Goal: Transaction & Acquisition: Purchase product/service

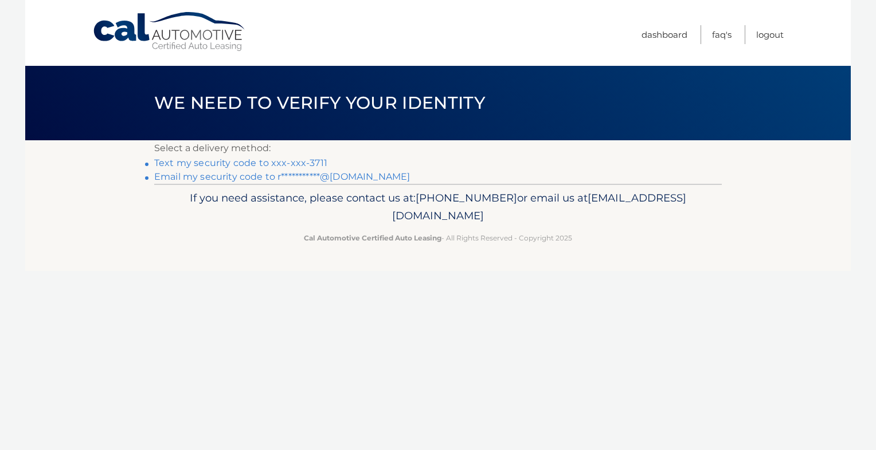
click at [185, 162] on link "Text my security code to xxx-xxx-3711" at bounding box center [240, 163] width 173 height 11
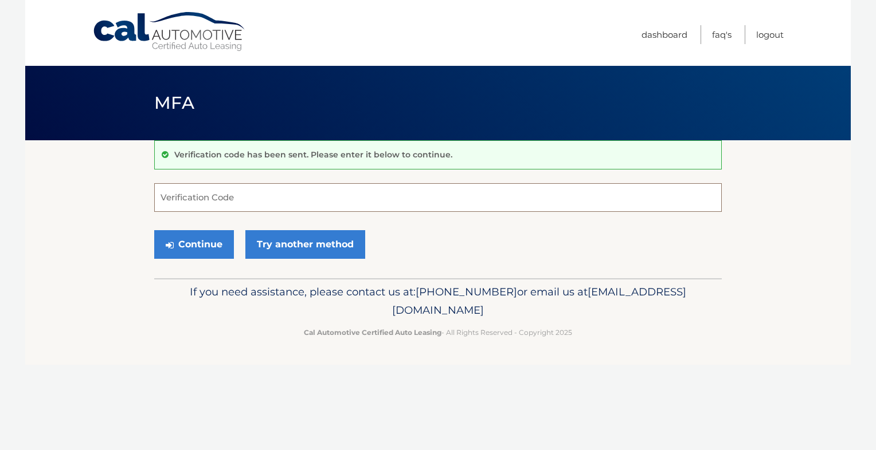
click at [222, 202] on input "Verification Code" at bounding box center [437, 197] width 567 height 29
type input "986844"
click at [154, 230] on button "Continue" at bounding box center [194, 244] width 80 height 29
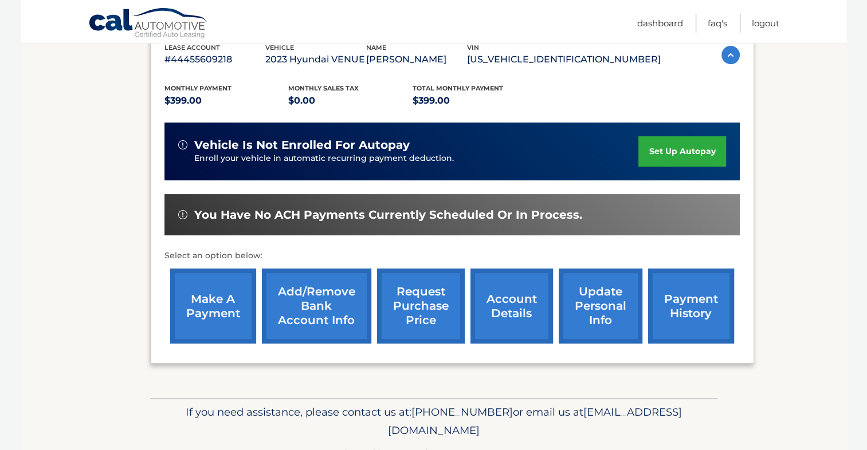
scroll to position [243, 0]
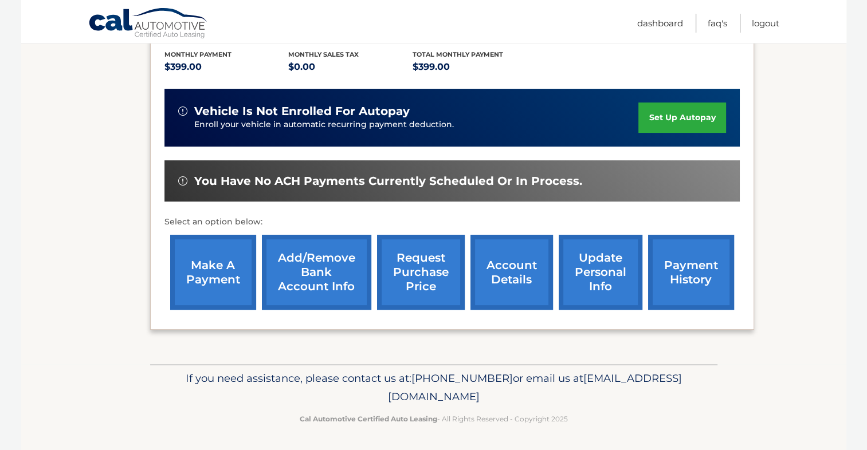
click at [323, 272] on link "Add/Remove bank account info" at bounding box center [316, 272] width 109 height 75
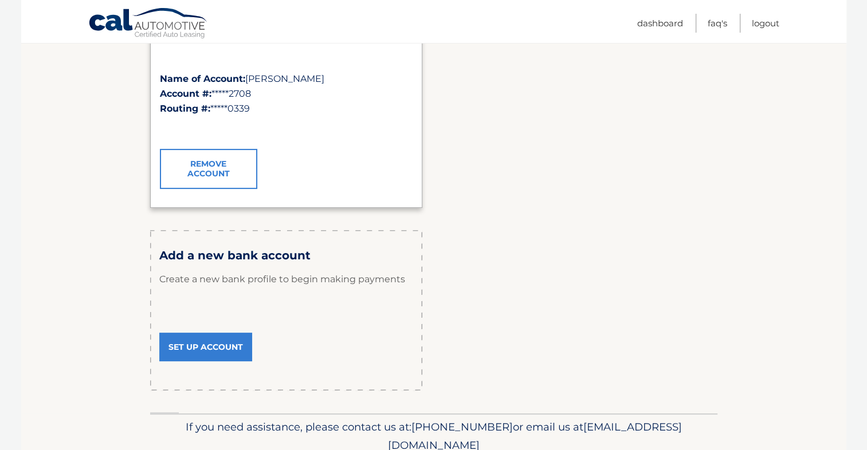
scroll to position [229, 0]
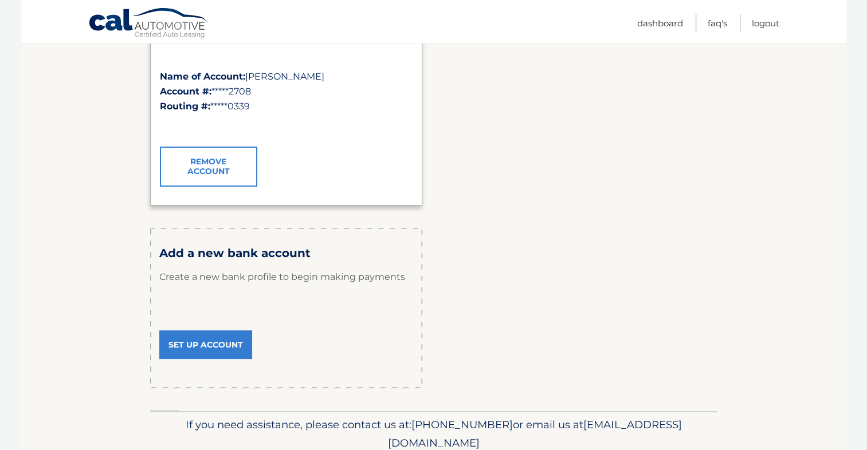
click at [239, 343] on link "Set Up Account" at bounding box center [205, 345] width 93 height 29
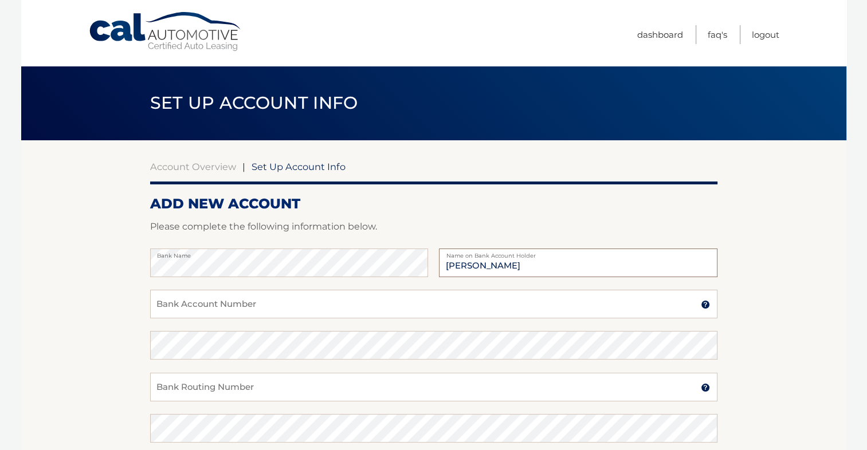
type input "Diane Walls"
click at [186, 307] on input "Bank Account Number" at bounding box center [433, 304] width 567 height 29
type input "4368887548"
click at [195, 383] on input "Bank Routing Number" at bounding box center [433, 387] width 567 height 29
type input "031201360"
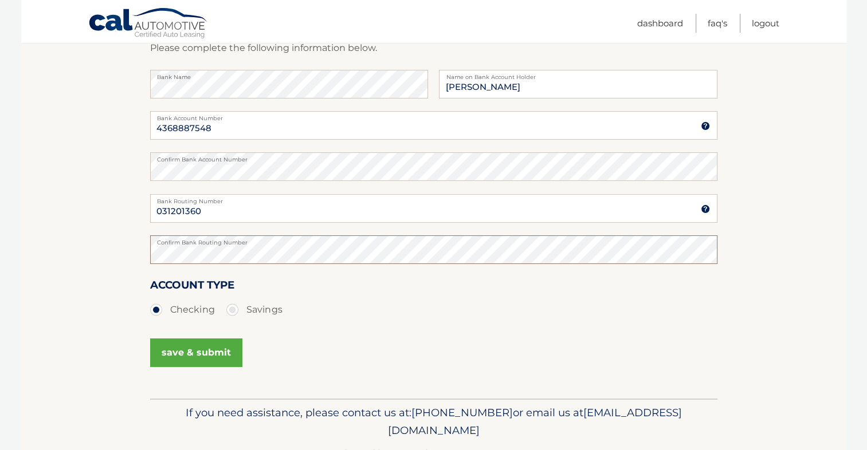
scroll to position [214, 0]
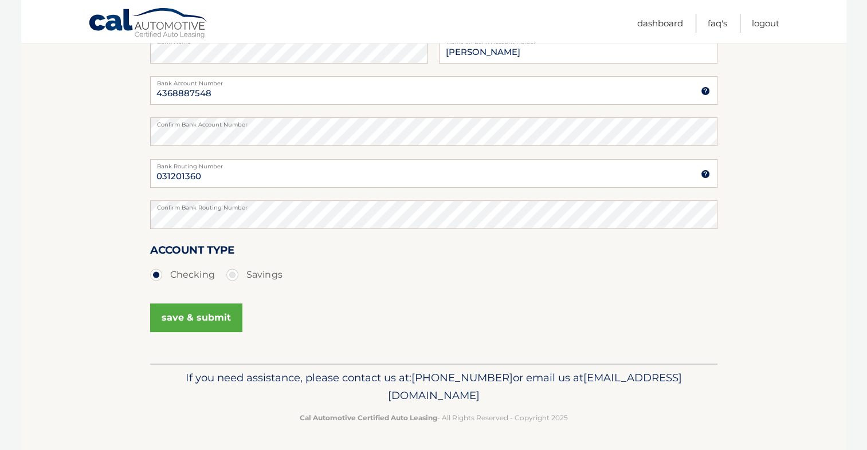
click at [205, 311] on button "save & submit" at bounding box center [196, 318] width 92 height 29
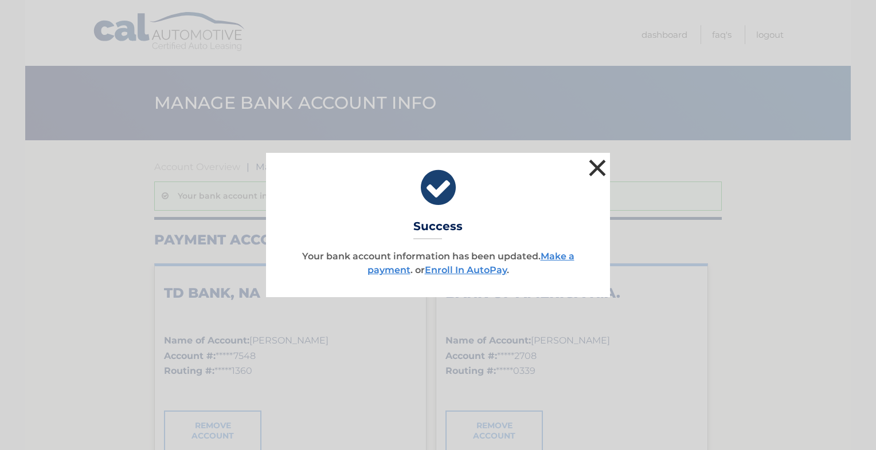
click at [600, 171] on button "×" at bounding box center [597, 167] width 23 height 23
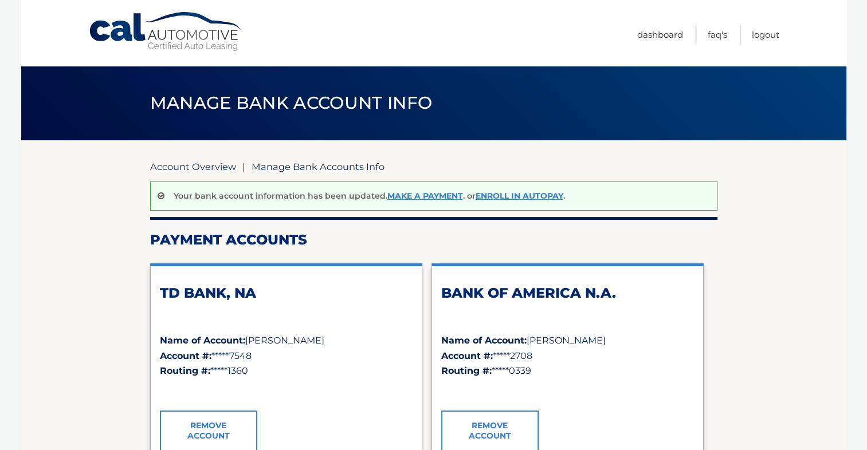
click at [218, 163] on link "Account Overview" at bounding box center [193, 166] width 86 height 11
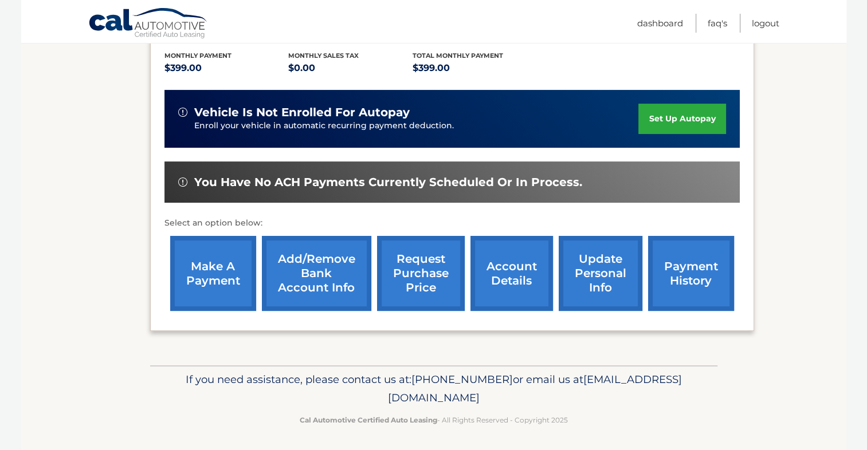
scroll to position [243, 0]
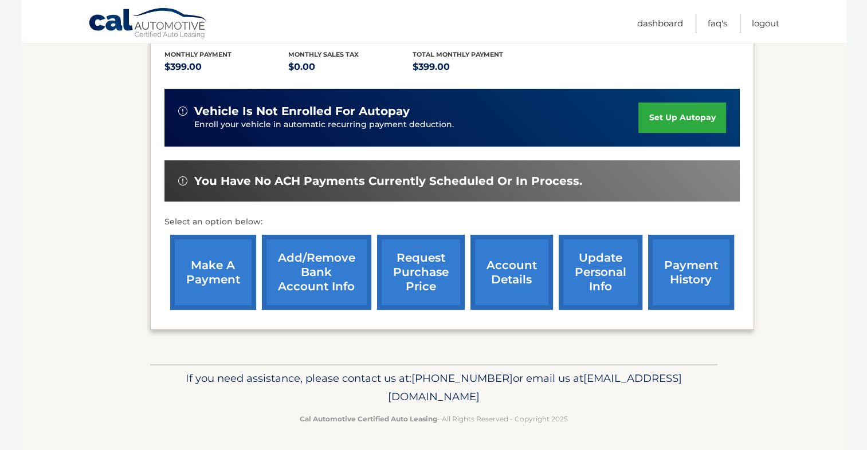
click at [221, 272] on link "make a payment" at bounding box center [213, 272] width 86 height 75
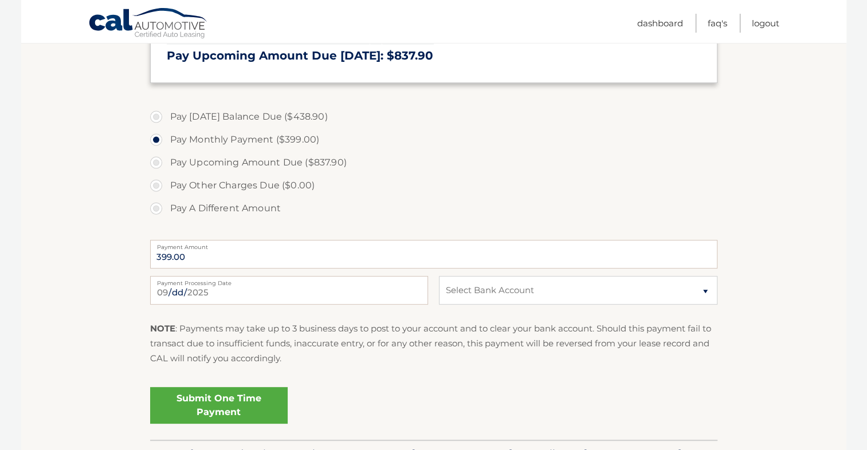
scroll to position [344, 0]
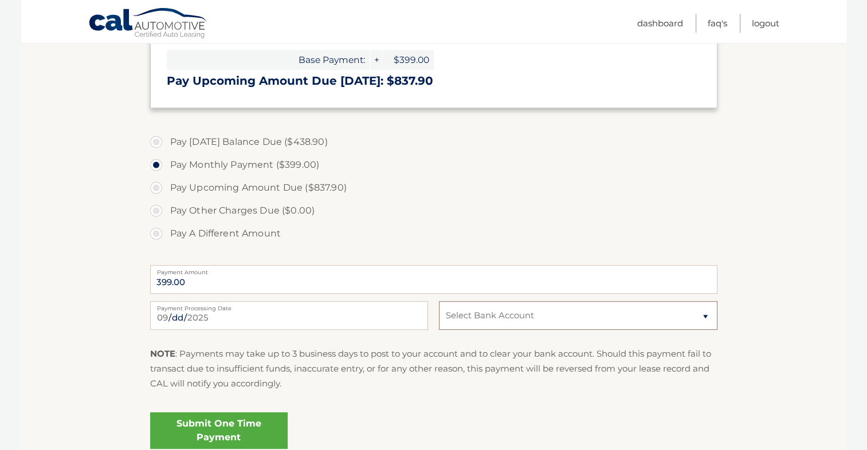
click at [706, 316] on select "Select Bank Account Checking TD BANK, NA *****7548 Checking BANK OF AMERICA N.A…" at bounding box center [578, 315] width 278 height 29
select select "NDg4YTUwYzMtNzEwMi00ZDdlLTk5MTEtYjdlNDRhMTBlOWM5"
click at [439, 301] on select "Select Bank Account Checking TD BANK, NA *****7548 Checking BANK OF AMERICA N.A…" at bounding box center [578, 315] width 278 height 29
click at [492, 232] on label "Pay A Different Amount" at bounding box center [433, 233] width 567 height 23
click at [166, 232] on input "Pay A Different Amount" at bounding box center [160, 231] width 11 height 18
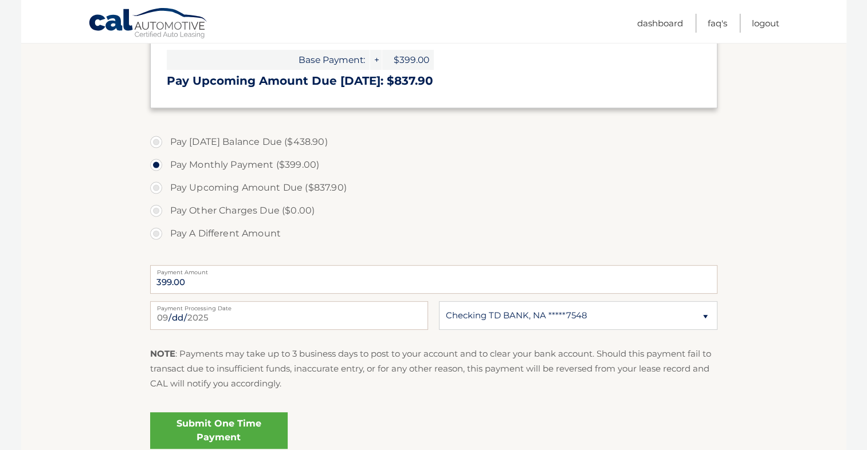
radio input "true"
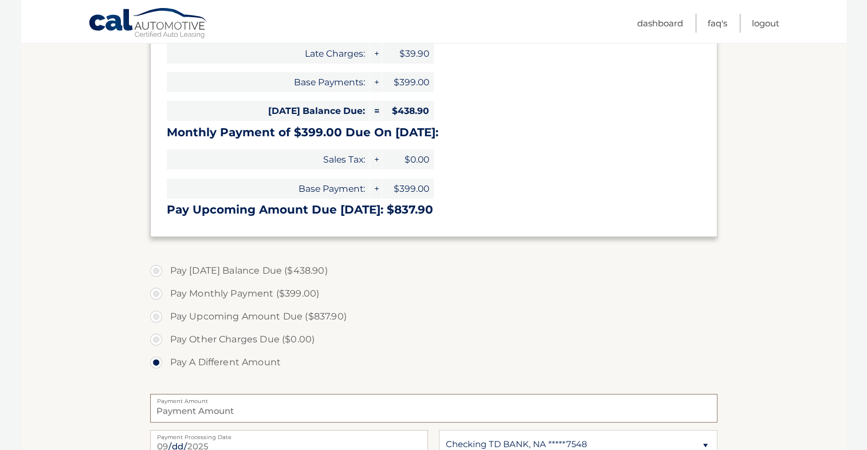
scroll to position [287, 0]
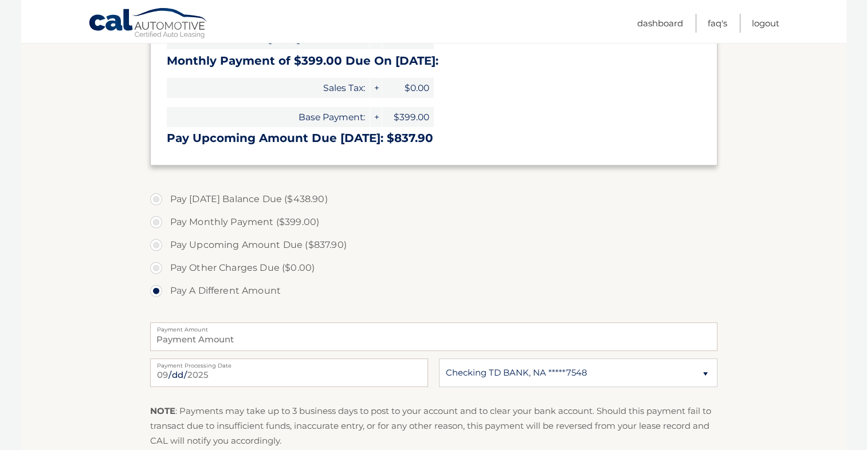
click at [157, 224] on label "Pay Monthly Payment ($399.00)" at bounding box center [433, 222] width 567 height 23
click at [157, 224] on input "Pay Monthly Payment ($399.00)" at bounding box center [160, 220] width 11 height 18
radio input "true"
type input "399.00"
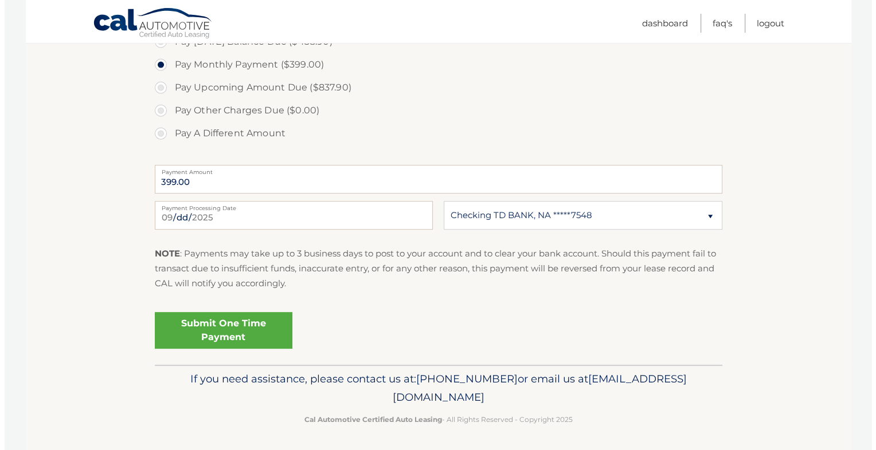
scroll to position [445, 0]
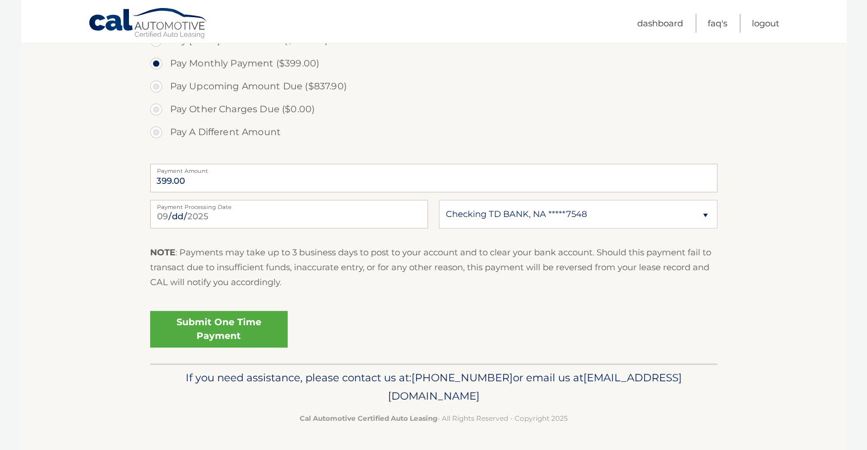
click at [200, 327] on link "Submit One Time Payment" at bounding box center [219, 329] width 138 height 37
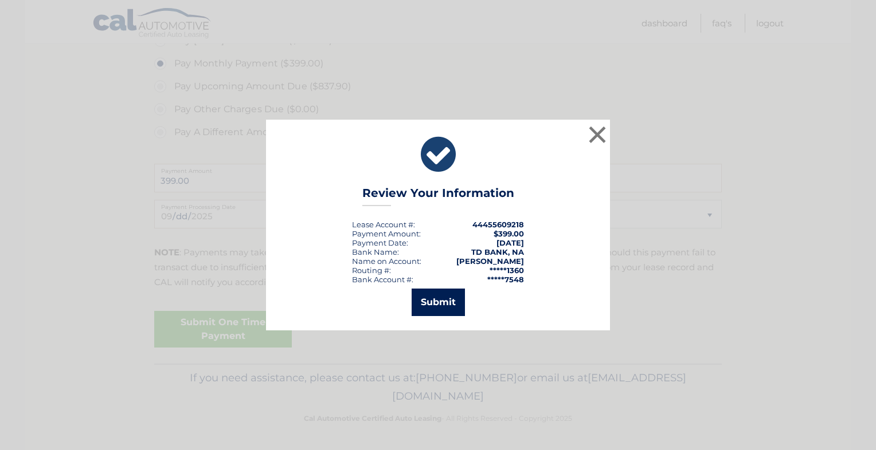
click at [435, 304] on button "Submit" at bounding box center [438, 303] width 53 height 28
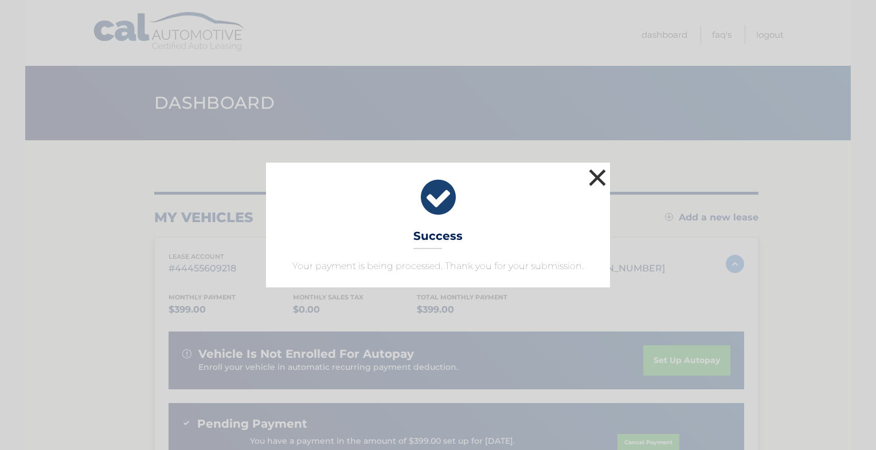
click at [593, 176] on button "×" at bounding box center [597, 177] width 23 height 23
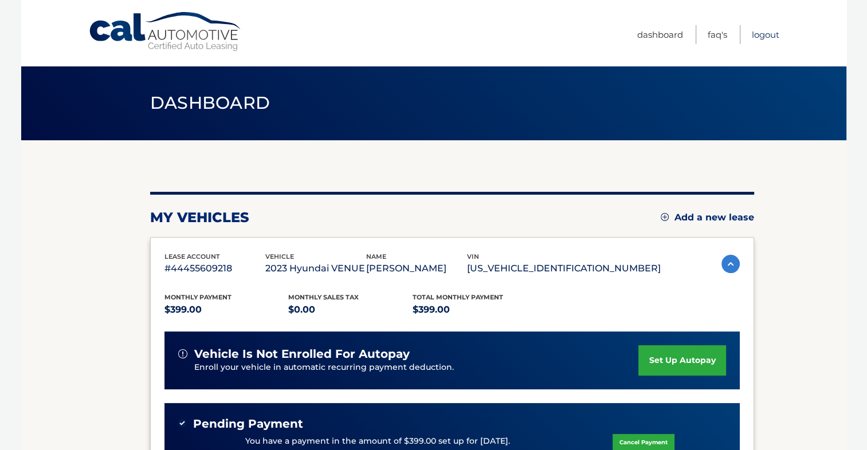
click at [760, 37] on link "Logout" at bounding box center [766, 34] width 28 height 19
